Goal: Task Accomplishment & Management: Use online tool/utility

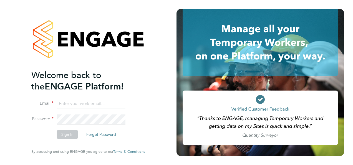
type input "[PERSON_NAME][EMAIL_ADDRESS][DOMAIN_NAME]"
click at [73, 137] on button "Sign In" at bounding box center [67, 134] width 21 height 9
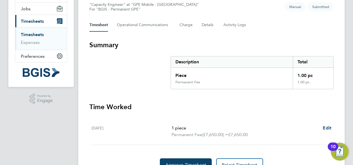
scroll to position [92, 0]
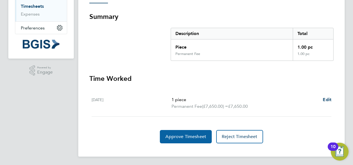
click at [188, 134] on span "Approve Timesheet" at bounding box center [186, 137] width 41 height 6
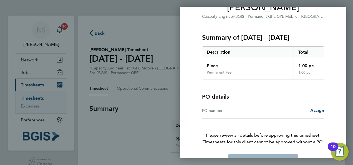
scroll to position [69, 0]
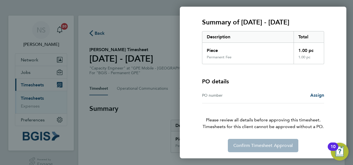
click at [256, 146] on div "Confirm Timesheet Approval" at bounding box center [264, 145] width 136 height 13
click at [268, 83] on div "PO details" at bounding box center [263, 82] width 122 height 8
click at [236, 96] on div "PO number" at bounding box center [232, 95] width 61 height 7
click at [230, 93] on div "PO number" at bounding box center [232, 95] width 61 height 7
click at [216, 95] on div "PO number" at bounding box center [232, 95] width 61 height 7
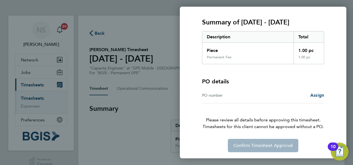
click at [146, 122] on div "Back Timesheet approval of [PERSON_NAME] Capacity Engineer · BGIS - Permanent G…" at bounding box center [176, 82] width 353 height 165
click at [148, 133] on div "Back Timesheet approval of [PERSON_NAME] Capacity Engineer · BGIS - Permanent G…" at bounding box center [176, 82] width 353 height 165
click at [139, 116] on div "Back Timesheet approval of [PERSON_NAME] Capacity Engineer · BGIS - Permanent G…" at bounding box center [176, 82] width 353 height 165
